Goal: Task Accomplishment & Management: Manage account settings

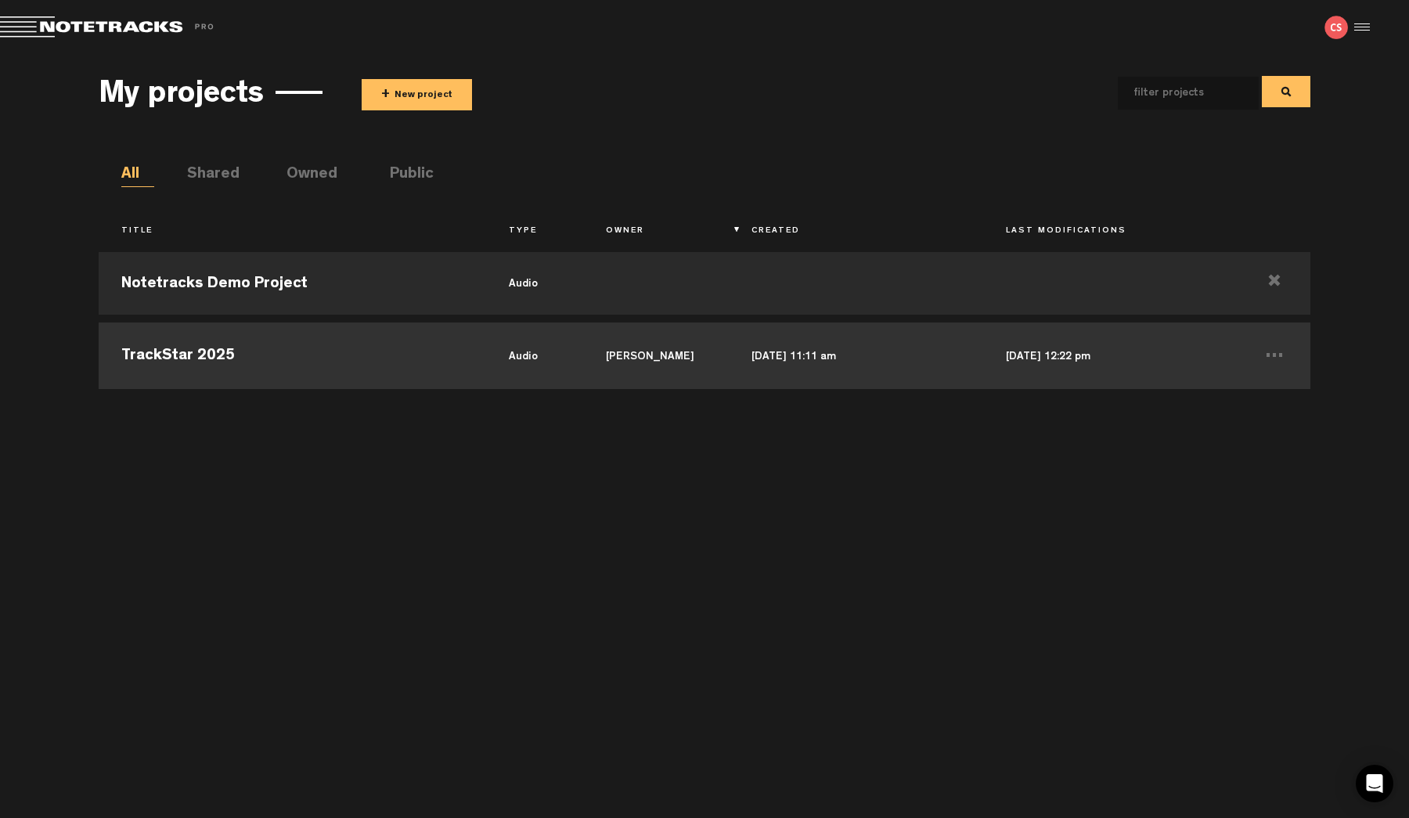
click at [237, 354] on td "TrackStar 2025" at bounding box center [292, 354] width 387 height 70
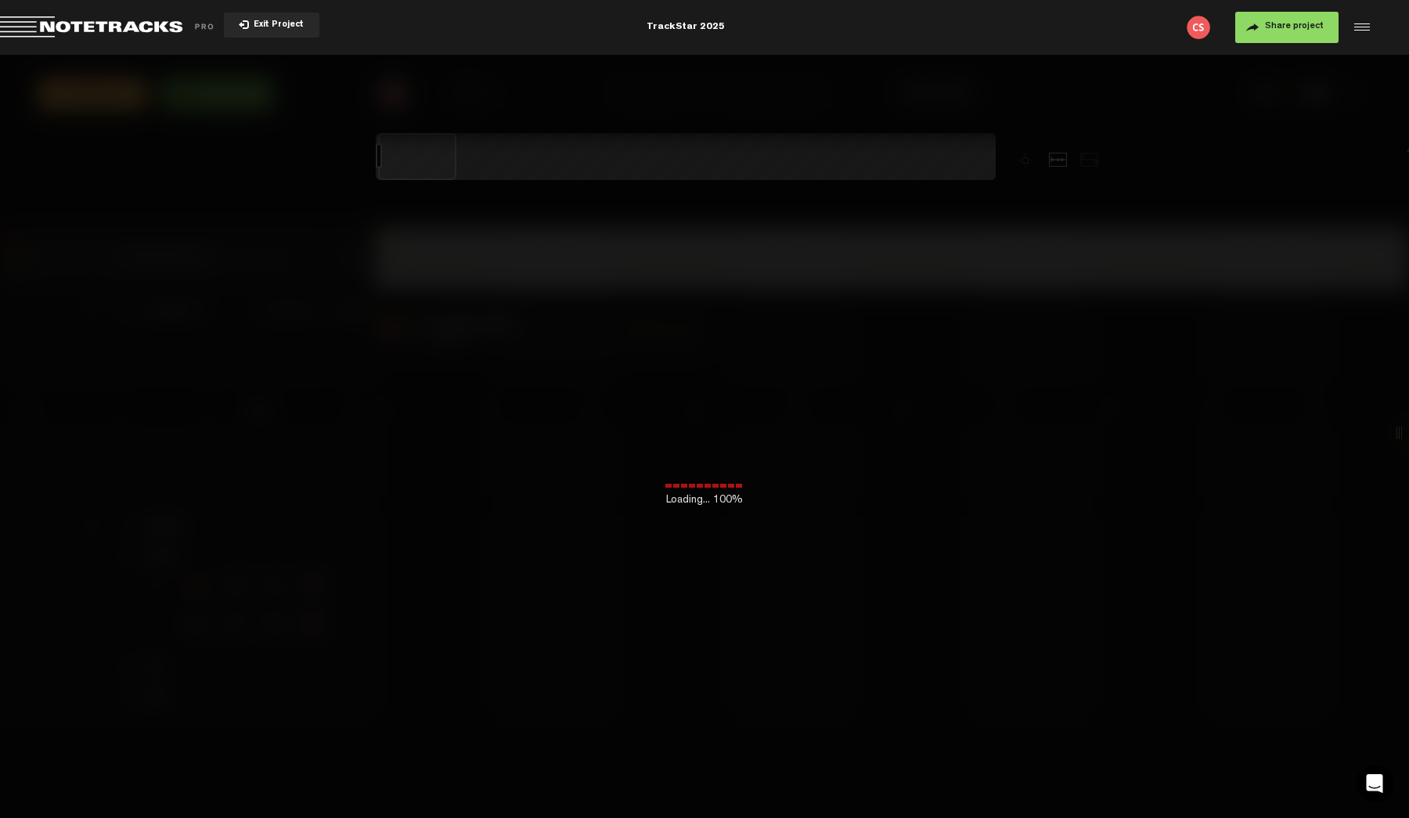
click at [1195, 32] on img at bounding box center [1198, 27] width 23 height 23
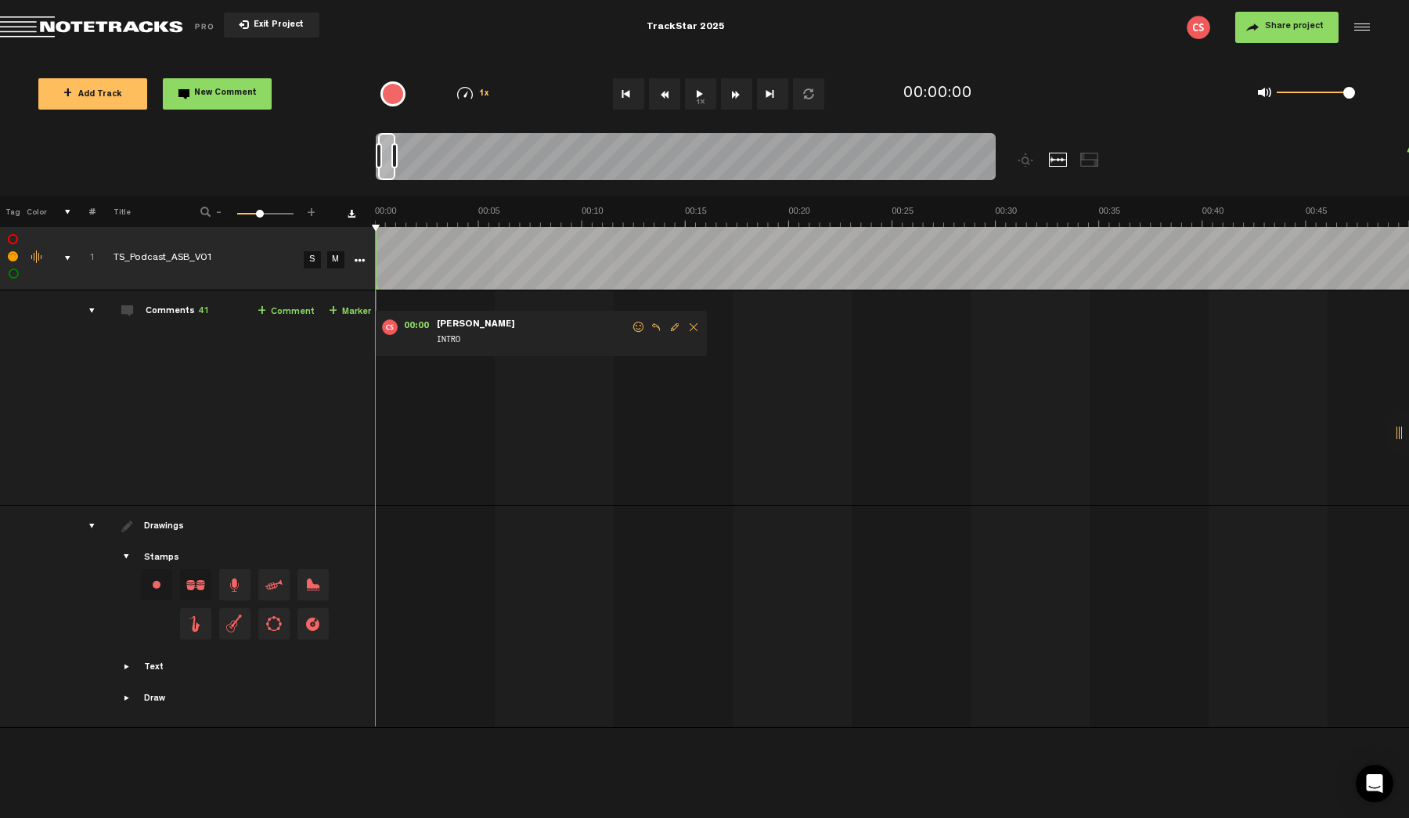
click at [1353, 24] on div at bounding box center [1359, 27] width 23 height 23
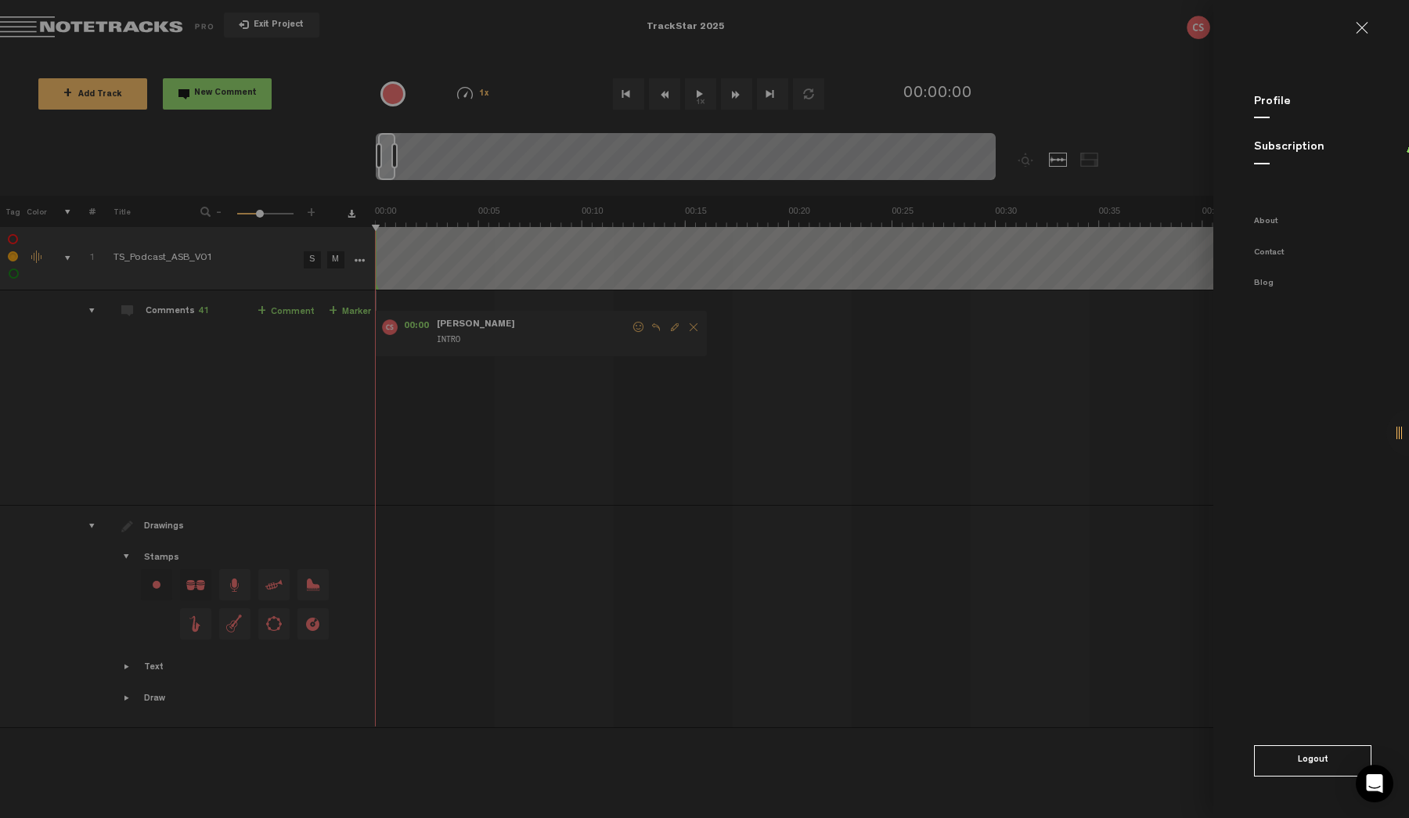
click at [276, 394] on md-backdrop at bounding box center [704, 409] width 1409 height 818
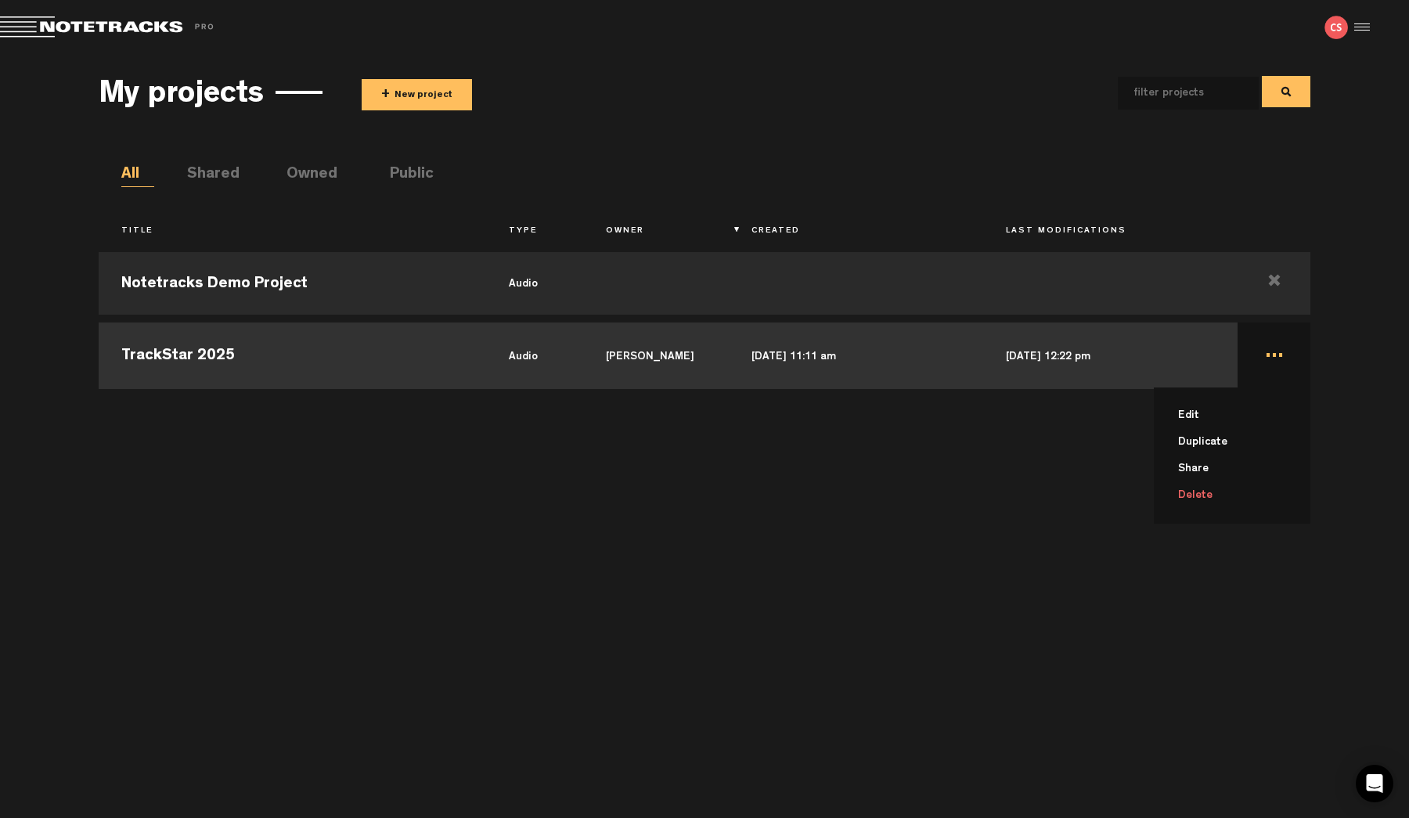
click at [1266, 348] on td "... Edit Duplicate Share Delete" at bounding box center [1273, 354] width 73 height 70
click at [1266, 347] on td "..." at bounding box center [1273, 354] width 73 height 70
click at [1217, 412] on li "Edit" at bounding box center [1242, 415] width 138 height 27
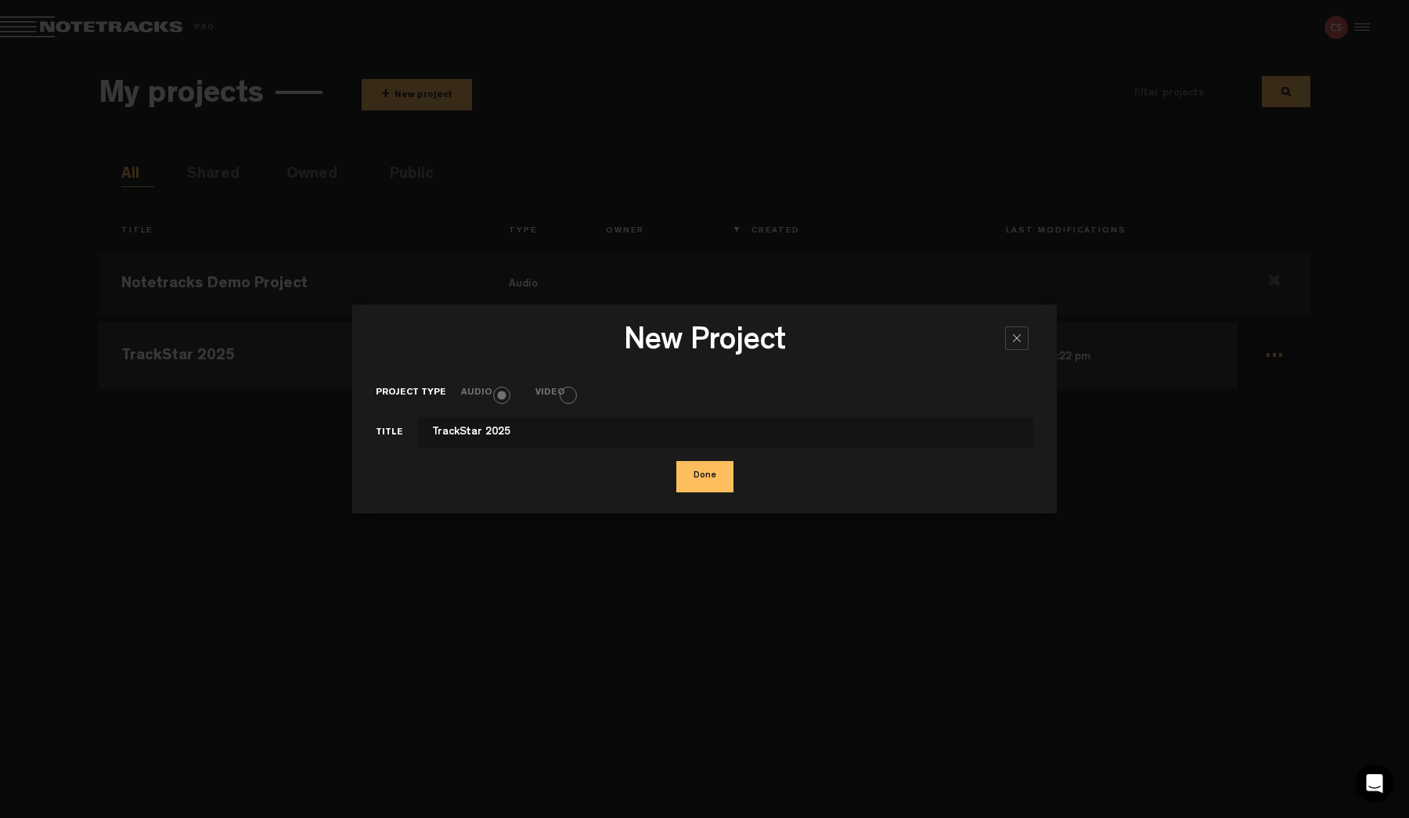
click at [696, 477] on button "Done" at bounding box center [704, 476] width 57 height 31
